Goal: Task Accomplishment & Management: Manage account settings

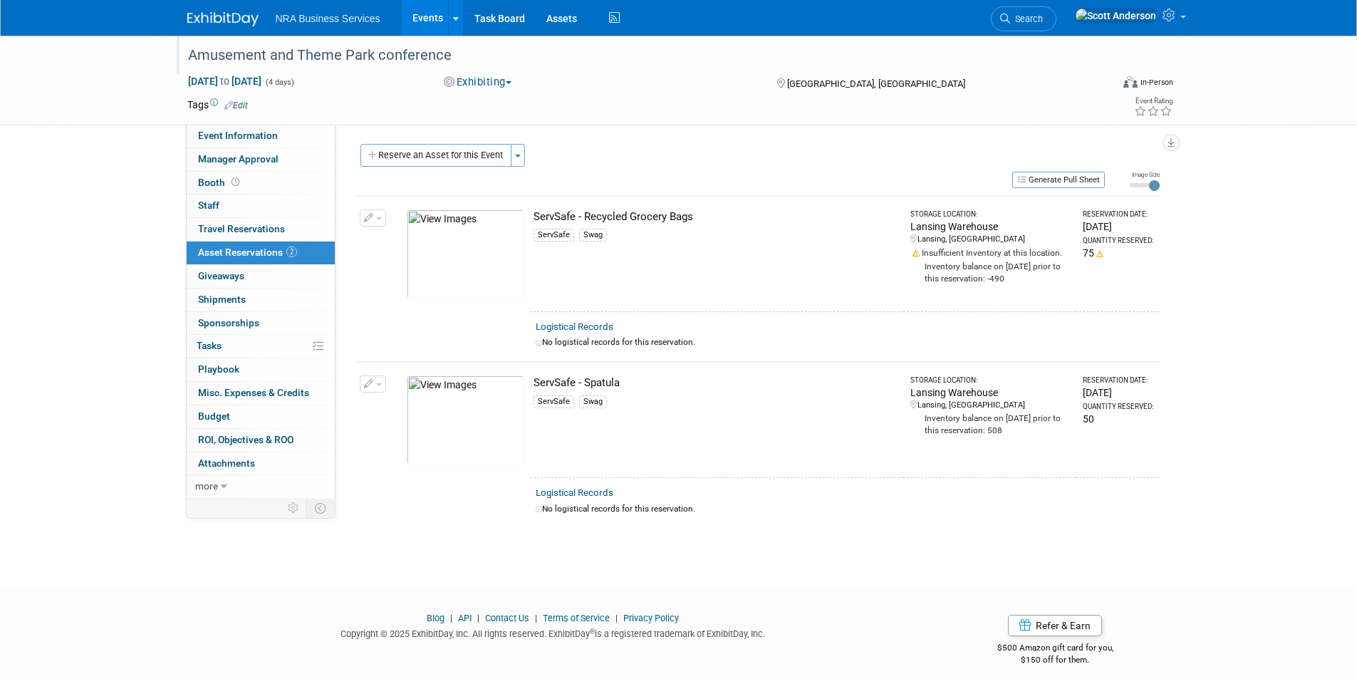
click at [462, 56] on div "Amusement and Theme Park conference" at bounding box center [636, 56] width 907 height 26
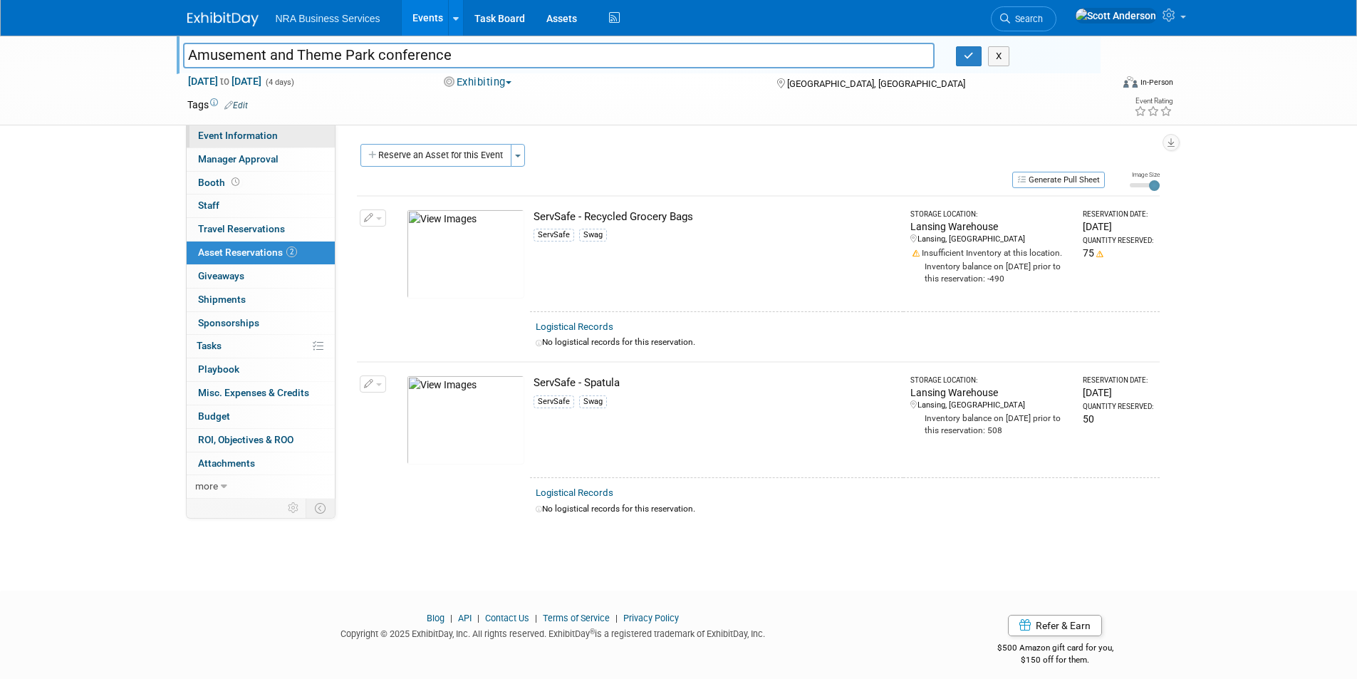
click at [253, 136] on span "Event Information" at bounding box center [238, 135] width 80 height 11
select select "[PERSON_NAME]"
select select "Industry - Restaurant"
select select "ServSafe"
select select "Sales and Lead Opportunities"
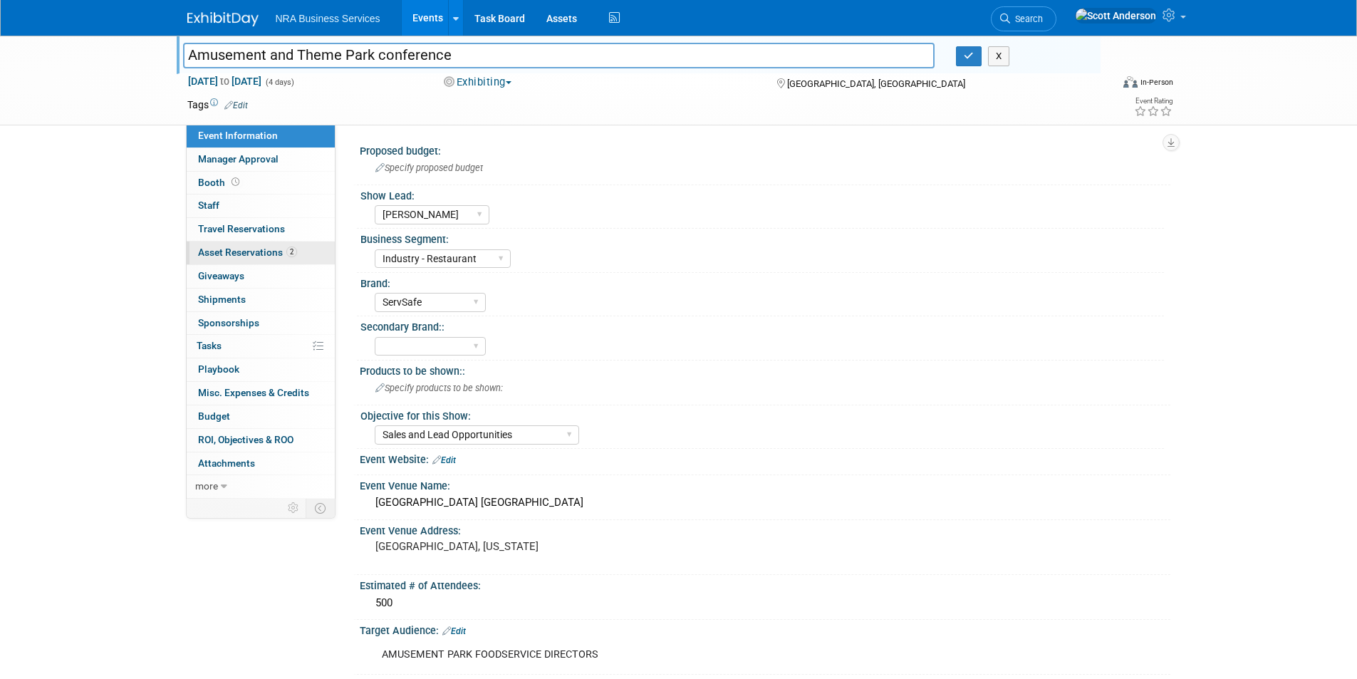
click at [250, 252] on span "Asset Reservations 2" at bounding box center [247, 251] width 99 height 11
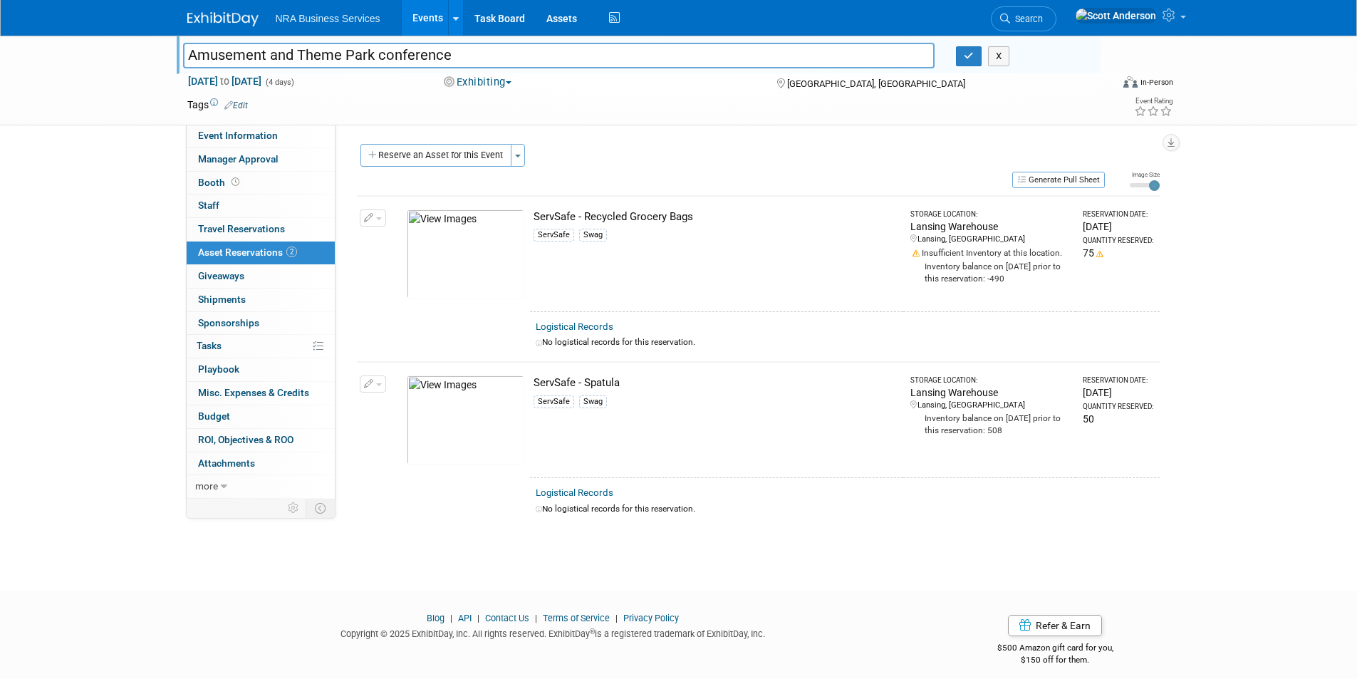
click at [380, 220] on button "button" at bounding box center [373, 217] width 26 height 17
click at [399, 286] on span "Cancel Reservation" at bounding box center [432, 284] width 91 height 11
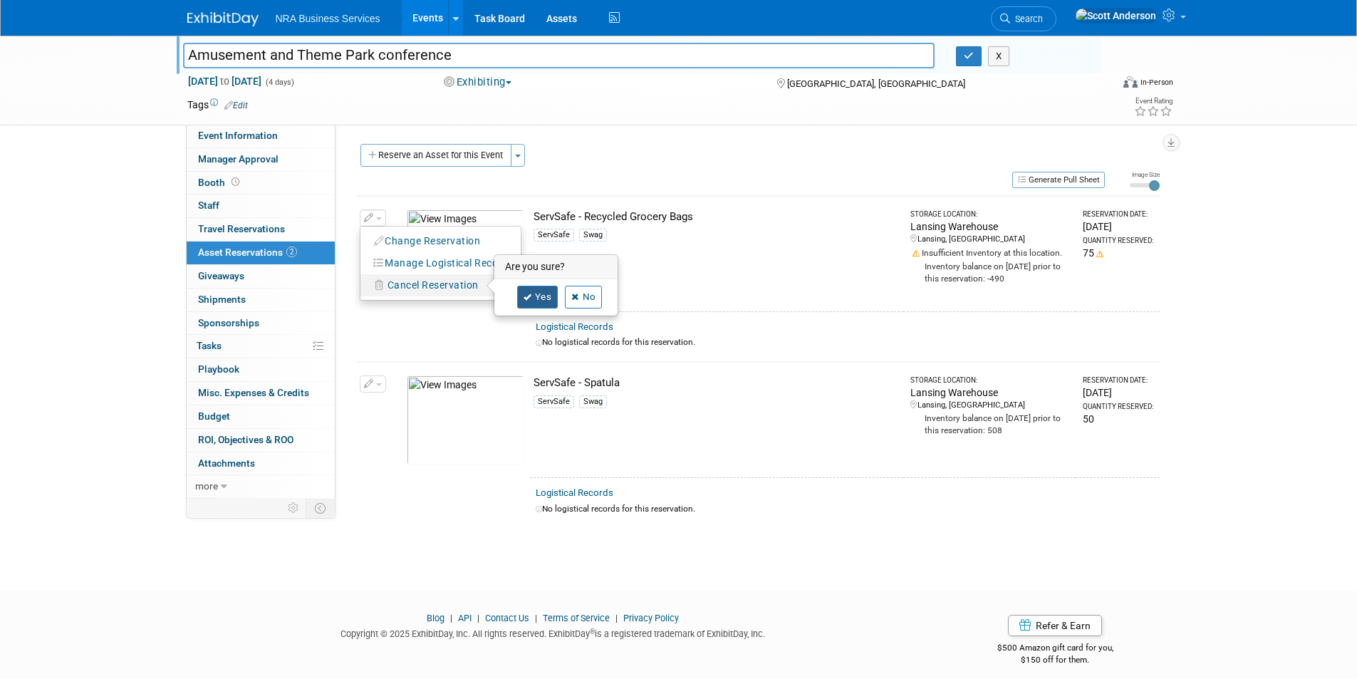
click at [543, 291] on link "Yes" at bounding box center [537, 297] width 41 height 23
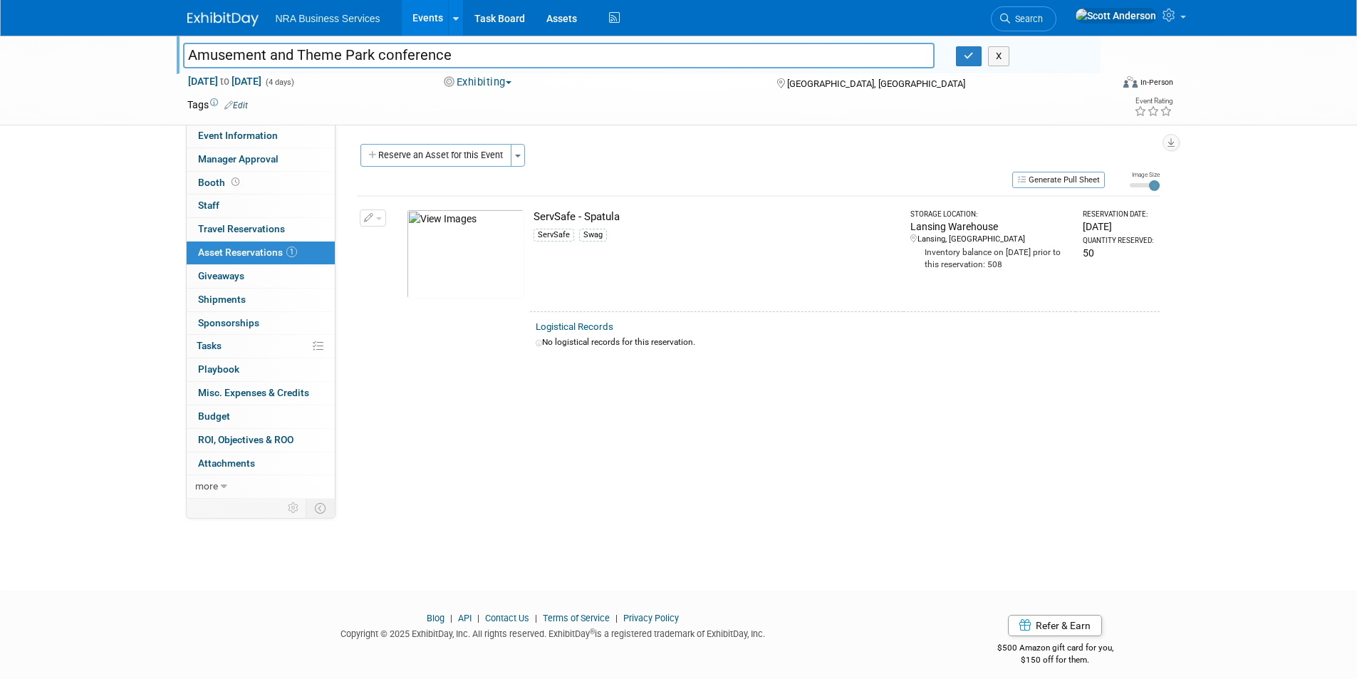
click at [461, 58] on input "Amusement and Theme Park conference" at bounding box center [559, 55] width 752 height 25
drag, startPoint x: 455, startPoint y: 57, endPoint x: 174, endPoint y: 68, distance: 281.5
click at [174, 68] on div "Amusement and Theme Park conference" at bounding box center [558, 56] width 773 height 21
click at [1035, 177] on button "Generate Pull Sheet" at bounding box center [1058, 180] width 93 height 16
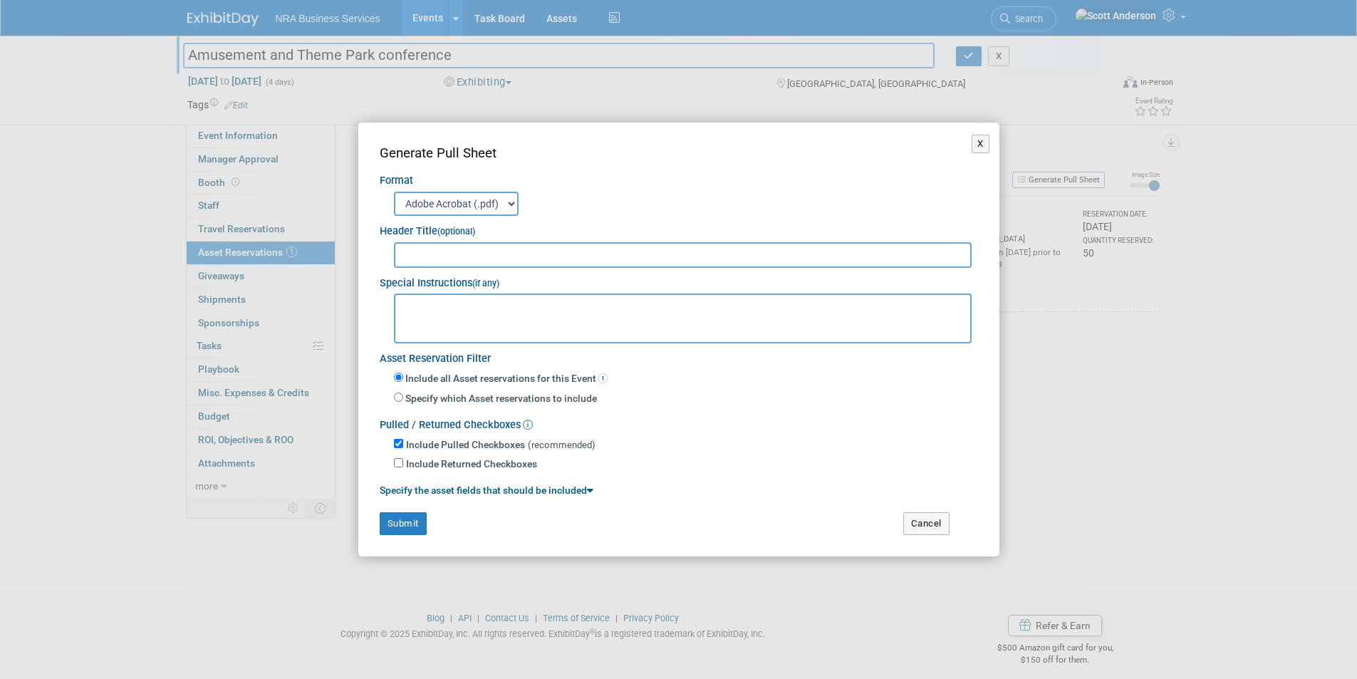
click at [536, 253] on input "text" at bounding box center [683, 255] width 578 height 26
paste input "Amusement and Theme Park conference"
type input "Amusement and Theme Park conference"
click at [402, 521] on button "Submit" at bounding box center [403, 523] width 47 height 23
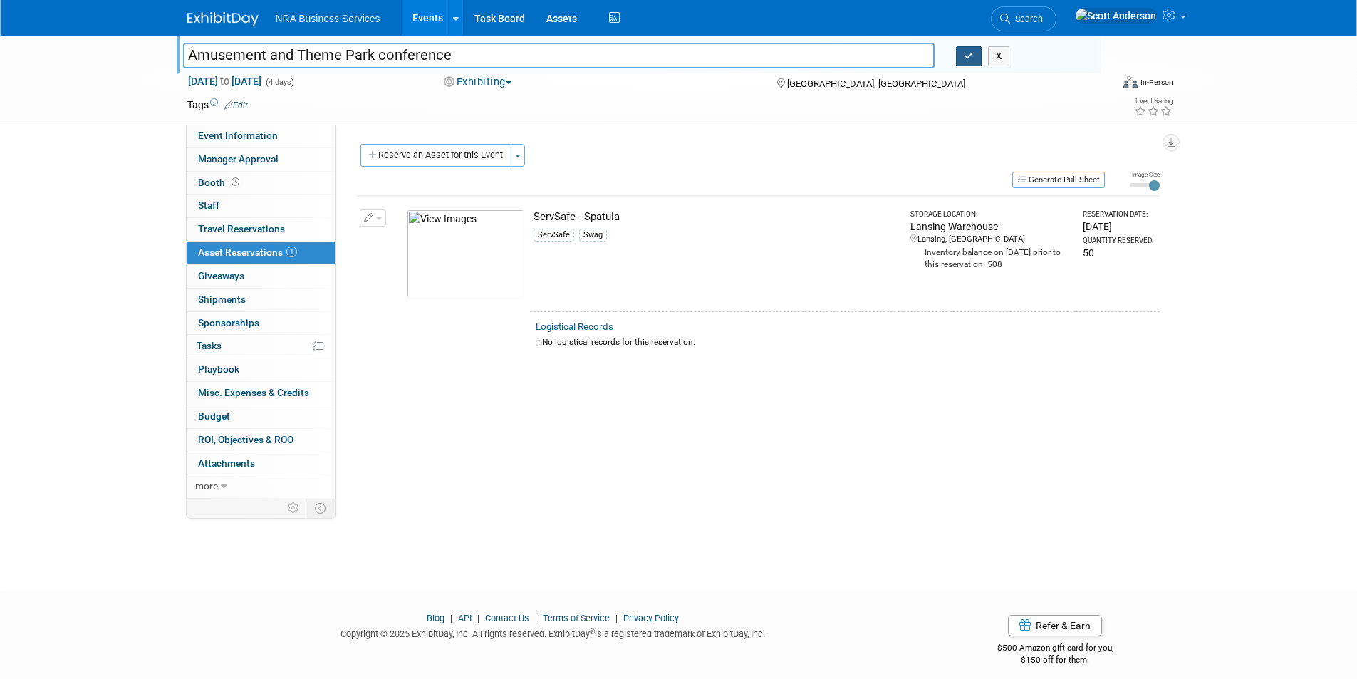
click at [970, 57] on icon "button" at bounding box center [969, 55] width 10 height 9
